Goal: Task Accomplishment & Management: Manage account settings

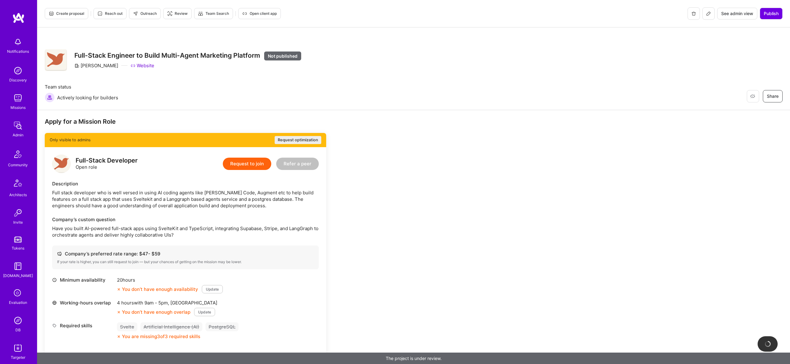
click at [705, 14] on button at bounding box center [708, 13] width 12 height 12
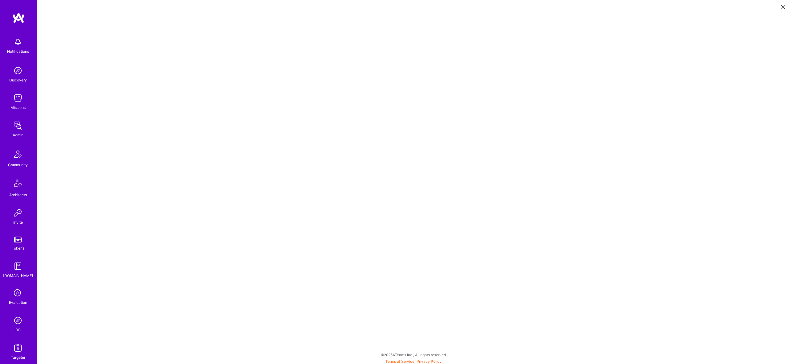
scroll to position [1, 0]
click at [780, 8] on button at bounding box center [782, 7] width 7 height 10
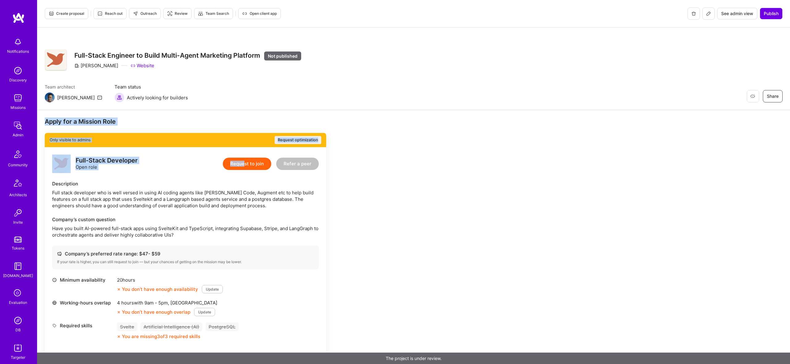
drag, startPoint x: 306, startPoint y: 188, endPoint x: 238, endPoint y: 157, distance: 75.3
click at [243, 161] on div "Apply for a Mission Role Only visible to admins Request optimization Full-Stack…" at bounding box center [413, 331] width 753 height 442
